Goal: Find specific page/section: Find specific page/section

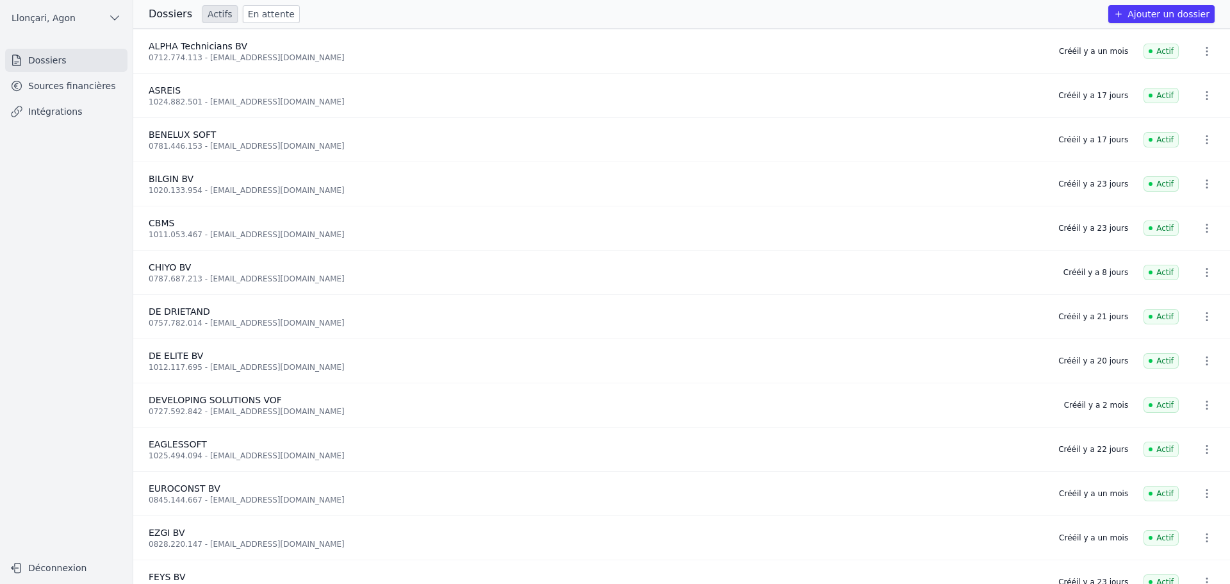
click at [76, 89] on link "Sources financières" at bounding box center [66, 85] width 122 height 23
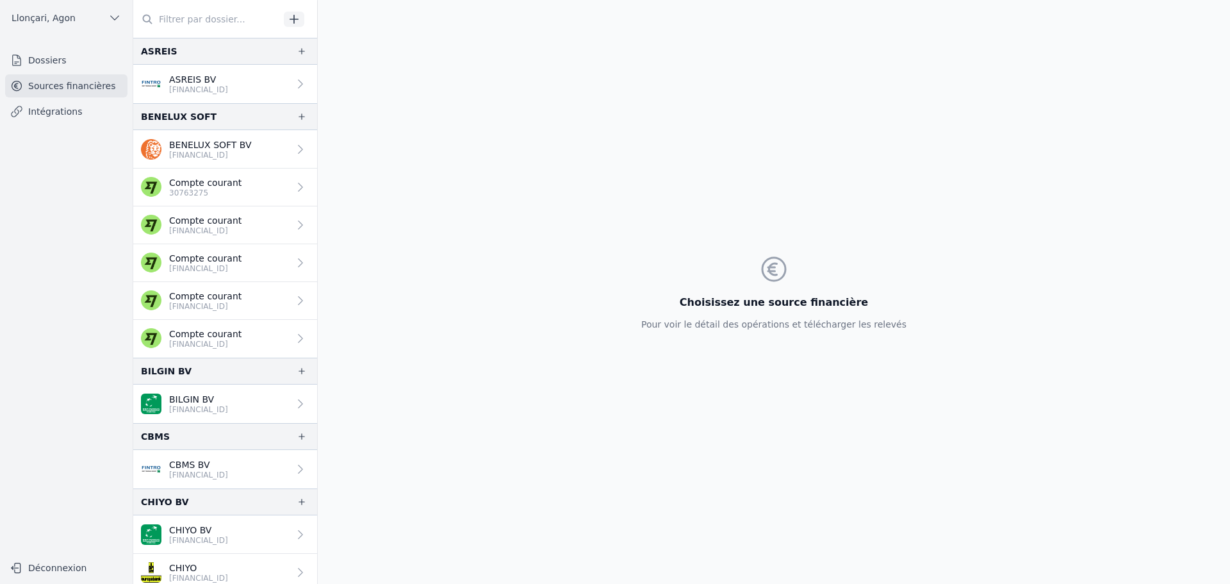
click at [210, 12] on input "text" at bounding box center [206, 19] width 146 height 23
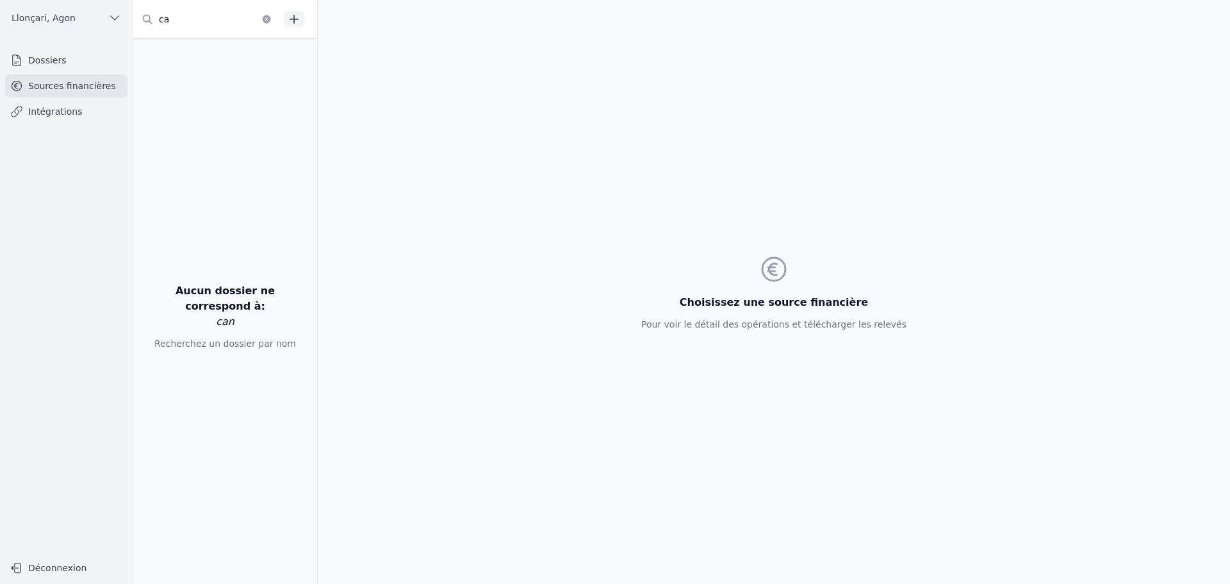
type input "c"
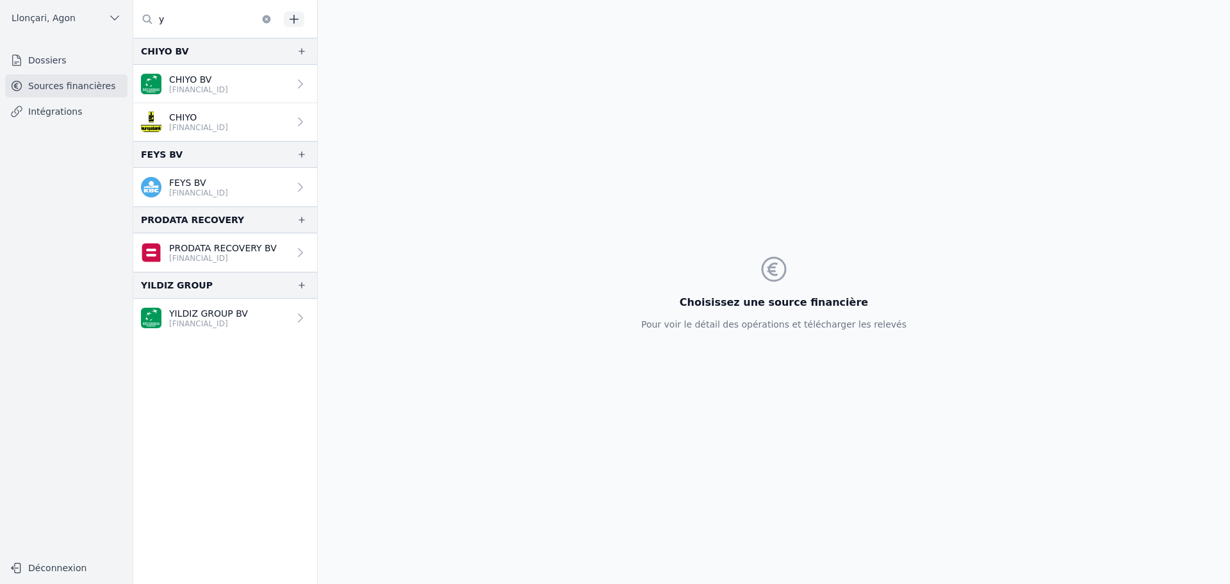
type input "y"
click at [195, 313] on p "YILDIZ GROUP BV" at bounding box center [208, 313] width 79 height 13
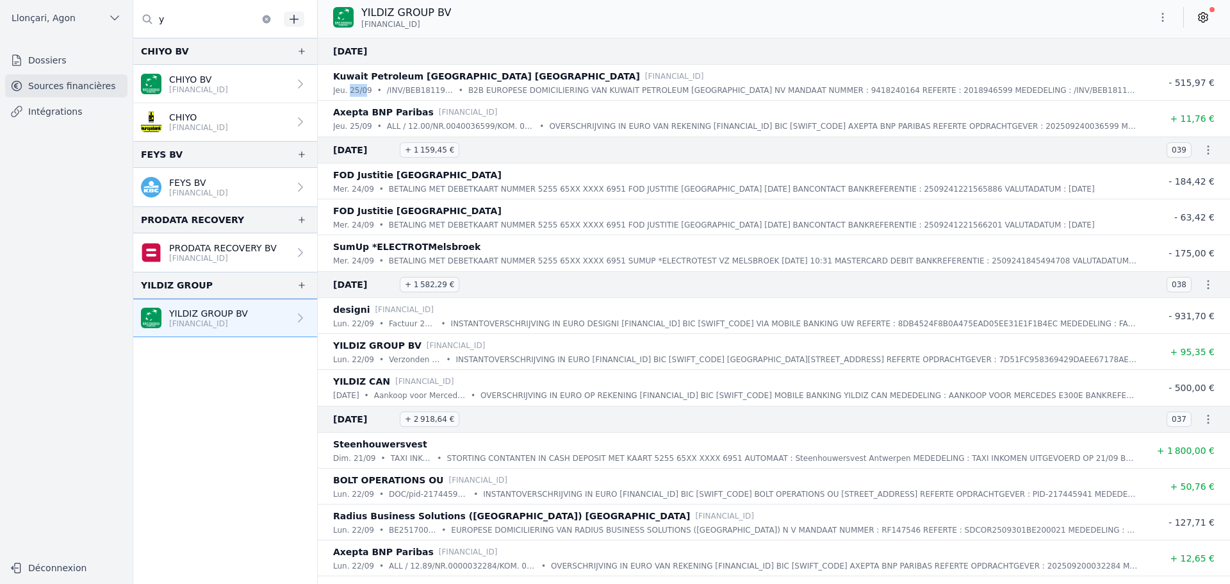
drag, startPoint x: 364, startPoint y: 94, endPoint x: 349, endPoint y: 94, distance: 14.7
click at [349, 94] on p "jeu. 25/09" at bounding box center [352, 90] width 39 height 13
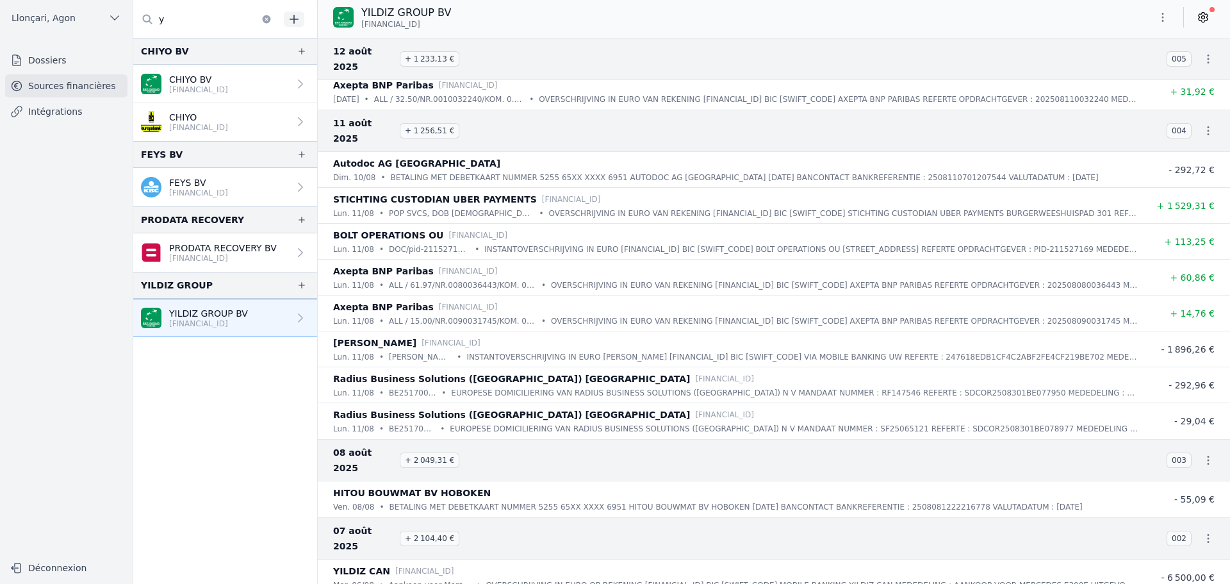
scroll to position [4909, 0]
